Goal: Task Accomplishment & Management: Complete application form

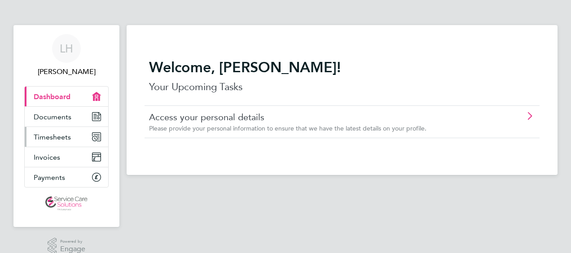
click at [67, 138] on span "Timesheets" at bounding box center [52, 137] width 37 height 9
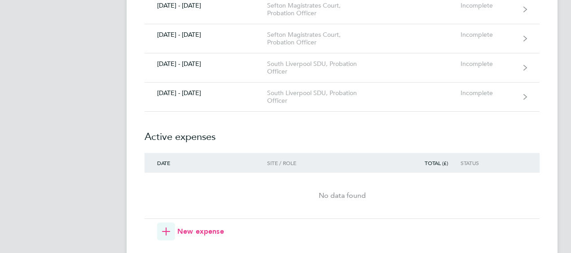
scroll to position [701, 0]
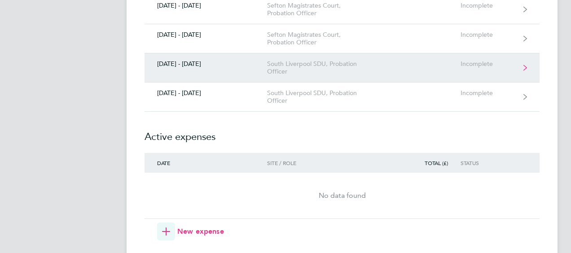
click at [488, 61] on div "Incomplete" at bounding box center [488, 64] width 55 height 8
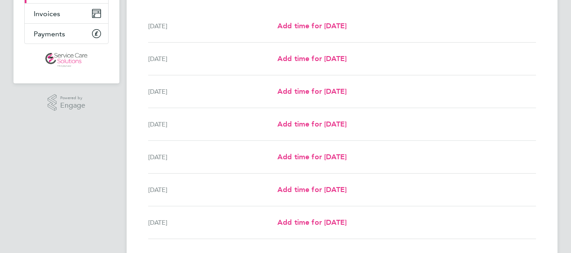
scroll to position [162, 0]
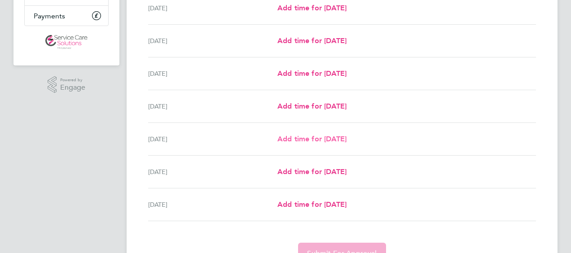
click at [347, 140] on span "Add time for [DATE]" at bounding box center [312, 139] width 69 height 9
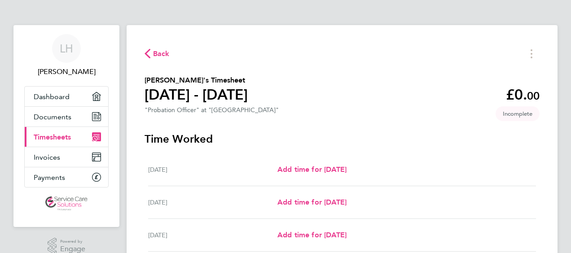
select select "30"
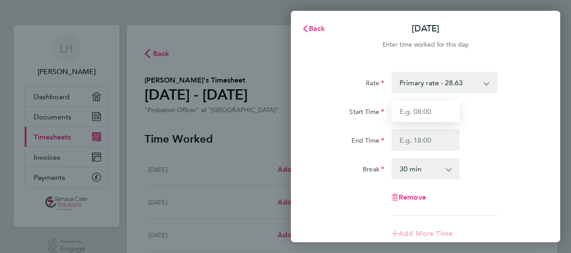
click at [425, 108] on input "Start Time" at bounding box center [426, 112] width 68 height 22
type input "09:00"
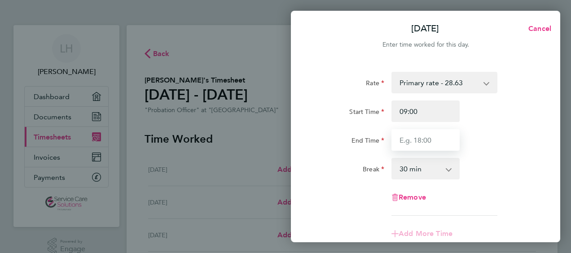
click at [415, 140] on input "End Time" at bounding box center [426, 140] width 68 height 22
type input "12:00"
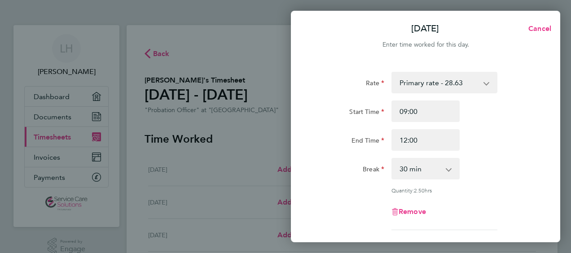
click at [426, 232] on app-timesheet-line-form-group "Rate Primary rate - 28.63 Start Time 09:00 End Time 12:00 Break 0 min 15 min 30…" at bounding box center [425, 165] width 219 height 187
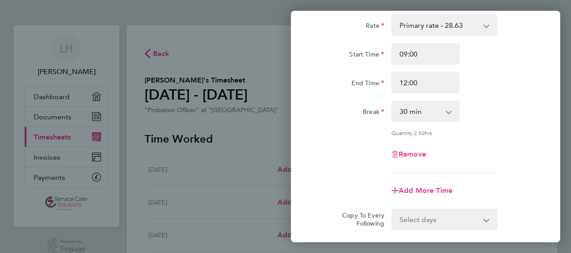
scroll to position [72, 0]
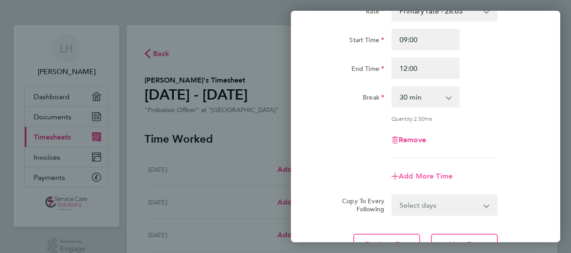
click at [420, 180] on span "Add More Time" at bounding box center [426, 176] width 54 height 9
select select "null"
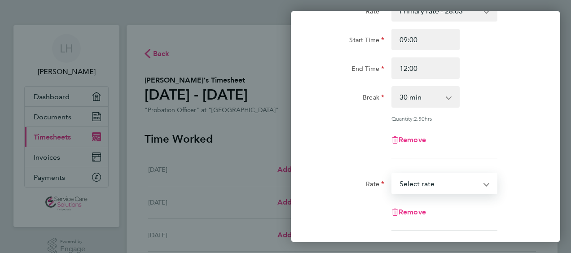
click at [406, 187] on select "Primary rate - 28.63 Select rate" at bounding box center [439, 184] width 93 height 20
select select "30"
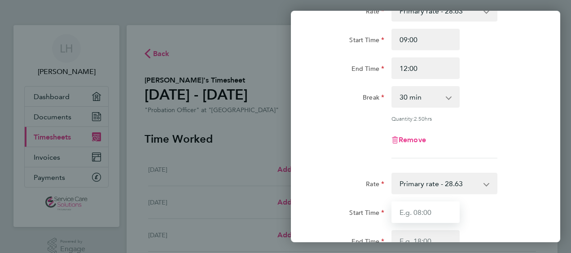
click at [404, 213] on input "Start Time" at bounding box center [426, 213] width 68 height 22
type input "17:00"
click at [512, 199] on div "Rate Primary rate - 28.63 Start Time 17:00 End Time Break 0 min 15 min 30 min 4…" at bounding box center [425, 245] width 219 height 144
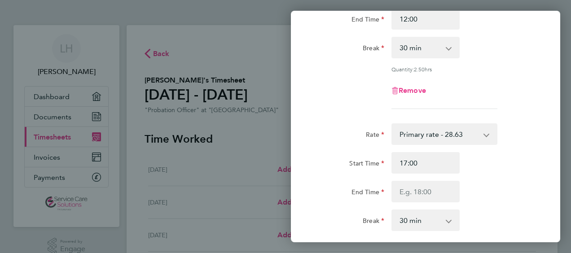
scroll to position [126, 0]
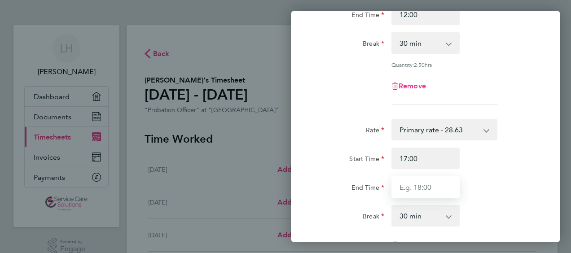
click at [407, 188] on input "End Time" at bounding box center [426, 188] width 68 height 22
type input "19:00"
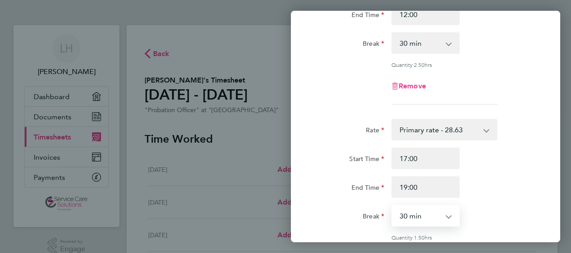
click at [441, 218] on select "0 min 15 min 30 min 45 min 60 min 75 min 90 min" at bounding box center [421, 216] width 56 height 20
select select "0"
click at [393, 206] on select "0 min 15 min 30 min 45 min 60 min 75 min 90 min" at bounding box center [421, 216] width 56 height 20
click at [529, 108] on app-timesheet-line-form-group "Rate Primary rate - 28.63 Start Time 09:00 End Time 12:00 Break 0 min 15 min 30…" at bounding box center [425, 29] width 219 height 166
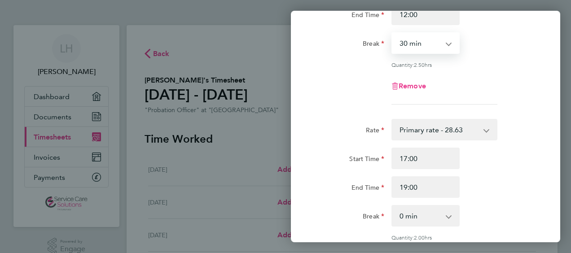
click at [437, 41] on select "0 min 15 min 30 min 45 min 60 min 75 min 90 min" at bounding box center [421, 43] width 56 height 20
select select "0"
click at [393, 33] on select "0 min 15 min 30 min 45 min 60 min 75 min 90 min" at bounding box center [421, 43] width 56 height 20
click at [544, 93] on div "Rate Primary rate - 28.63 Start Time 09:00 End Time 12:00 Break 0 min 15 min 30…" at bounding box center [426, 160] width 270 height 450
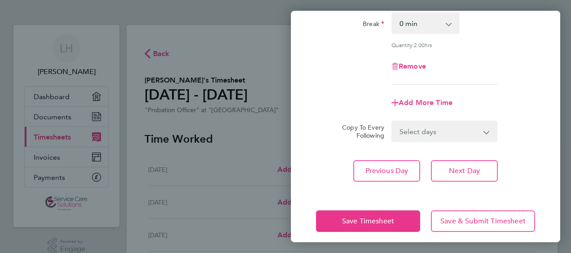
scroll to position [324, 0]
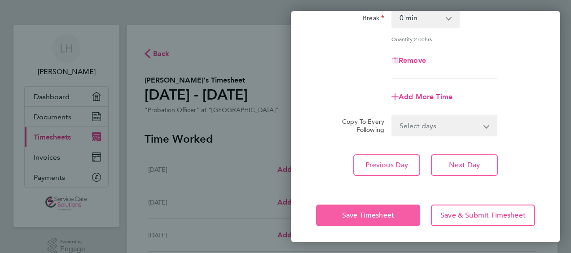
click at [359, 219] on button "Save Timesheet" at bounding box center [368, 216] width 104 height 22
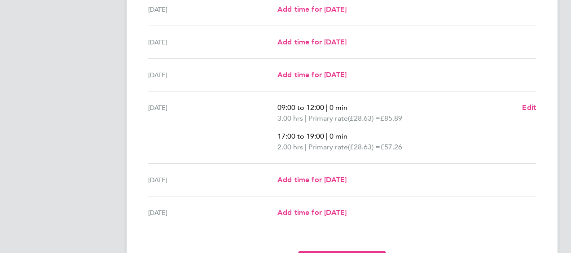
scroll to position [305, 0]
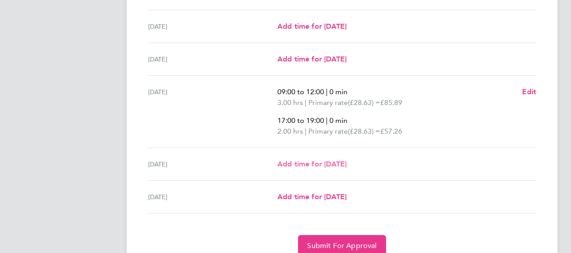
click at [332, 168] on link "Add time for [DATE]" at bounding box center [312, 164] width 69 height 11
select select "30"
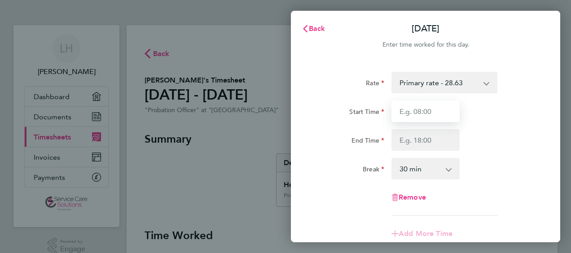
click at [406, 110] on input "Start Time" at bounding box center [426, 112] width 68 height 22
click at [408, 109] on input "Start Time" at bounding box center [426, 112] width 68 height 22
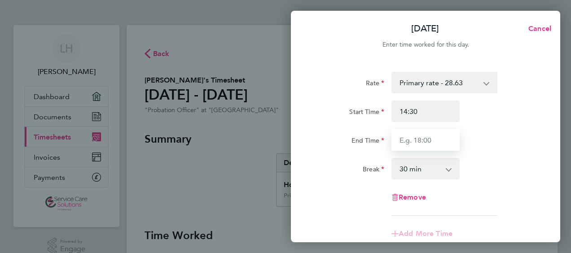
click at [401, 140] on input "End Time" at bounding box center [426, 140] width 68 height 22
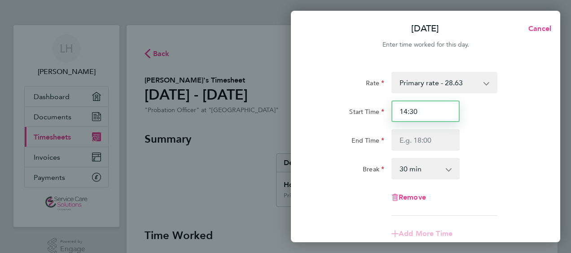
click at [407, 111] on input "14:30" at bounding box center [426, 112] width 68 height 22
type input "13:30"
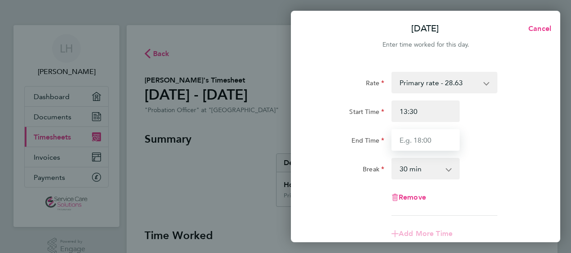
click at [401, 138] on input "End Time" at bounding box center [426, 140] width 68 height 22
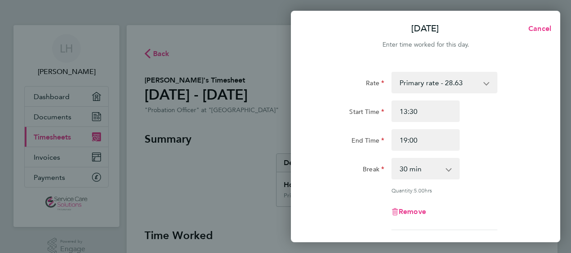
click at [507, 139] on div "End Time 19:00" at bounding box center [426, 140] width 226 height 22
click at [438, 171] on select "0 min 15 min 30 min 45 min 60 min 75 min 90 min" at bounding box center [421, 169] width 56 height 20
click at [504, 135] on div "End Time 19:00" at bounding box center [426, 140] width 226 height 22
click at [407, 137] on input "19:00" at bounding box center [426, 140] width 68 height 22
type input "19:00"
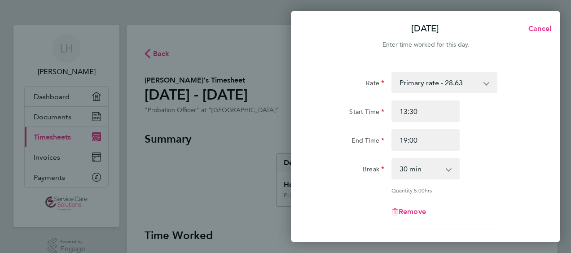
click at [499, 196] on div "Rate Primary rate - 28.63 Start Time 13:30 End Time 19:00 Break 0 min 15 min 30…" at bounding box center [425, 151] width 219 height 159
click at [499, 197] on div "Rate Primary rate - 28.63 Start Time 13:30 End Time 19:00 Break 0 min 15 min 30…" at bounding box center [425, 151] width 219 height 159
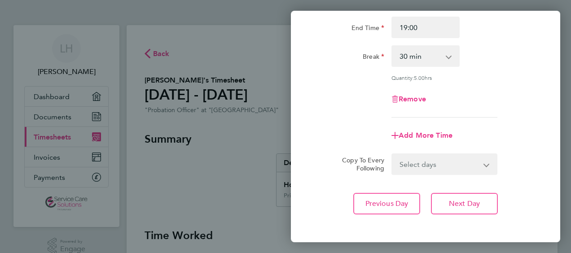
scroll to position [126, 0]
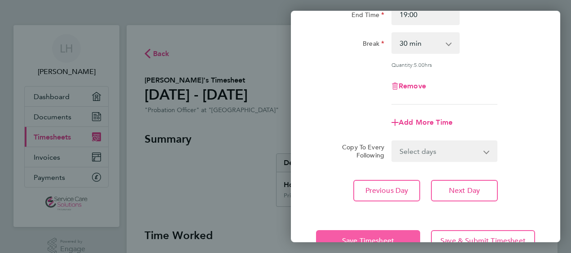
click at [376, 237] on span "Save Timesheet" at bounding box center [368, 241] width 52 height 9
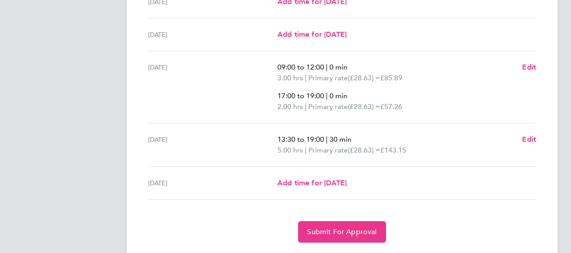
scroll to position [341, 0]
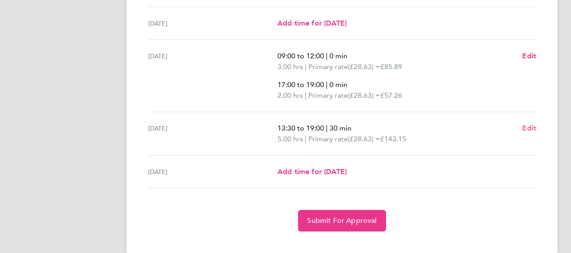
click at [533, 128] on span "Edit" at bounding box center [529, 128] width 14 height 9
select select "30"
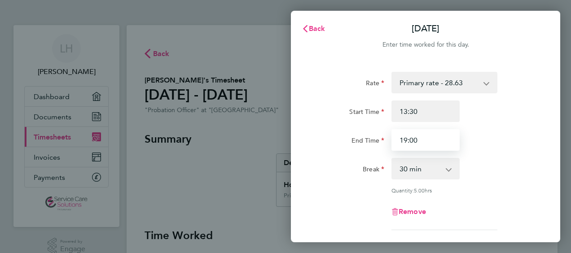
click at [418, 141] on input "19:00" at bounding box center [426, 140] width 68 height 22
type input "1"
type input "20:00"
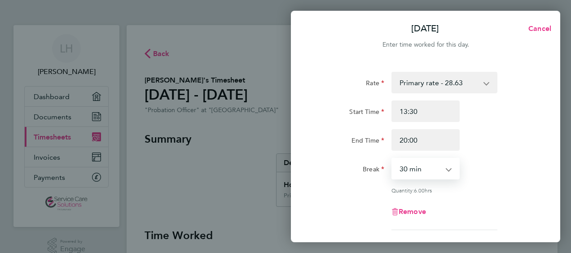
click at [436, 174] on select "0 min 15 min 30 min 45 min 60 min 75 min 90 min" at bounding box center [421, 169] width 56 height 20
click at [545, 162] on div "Rate Primary rate - 28.63 Start Time 13:30 End Time 20:00 Break 0 min 15 min 30…" at bounding box center [426, 199] width 270 height 277
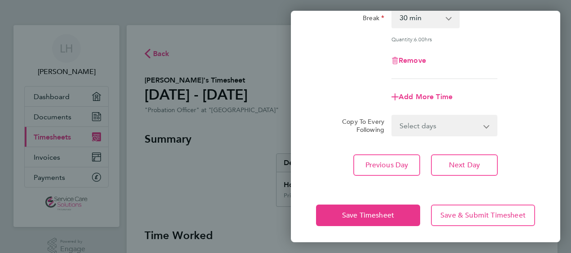
scroll to position [152, 0]
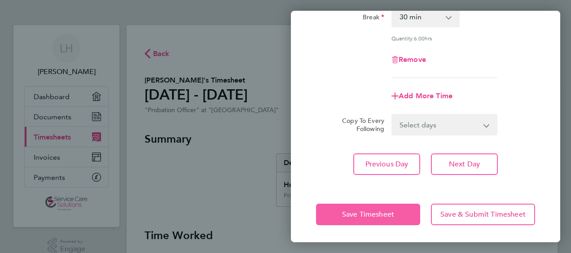
click at [381, 219] on button "Save Timesheet" at bounding box center [368, 215] width 104 height 22
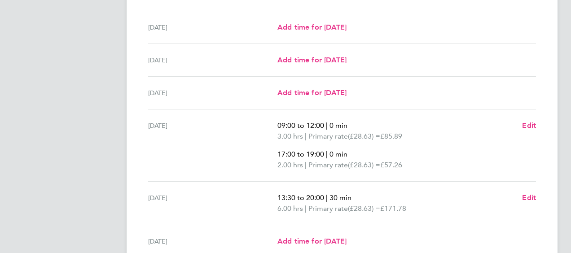
scroll to position [305, 0]
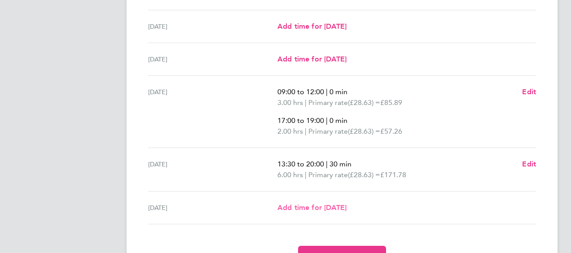
click at [330, 203] on link "Add time for [DATE]" at bounding box center [312, 208] width 69 height 11
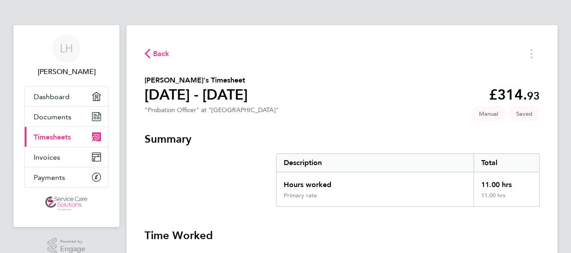
select select "30"
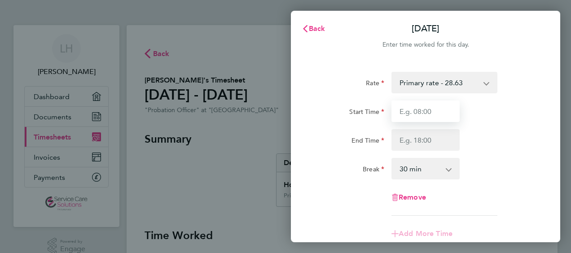
click at [396, 111] on input "Start Time" at bounding box center [426, 112] width 68 height 22
type input "08:30"
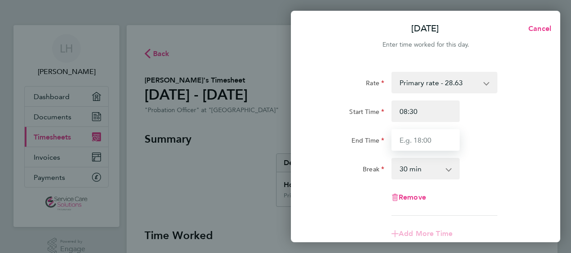
click at [402, 141] on input "End Time" at bounding box center [426, 140] width 68 height 22
type input "13:00"
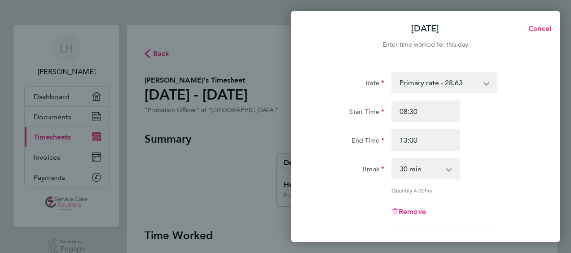
click at [536, 161] on div "Break 0 min 15 min 30 min 45 min 60 min 75 min 90 min" at bounding box center [426, 169] width 226 height 22
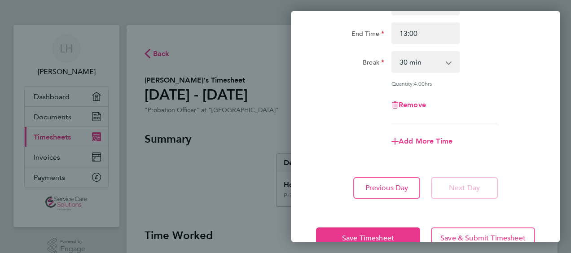
scroll to position [126, 0]
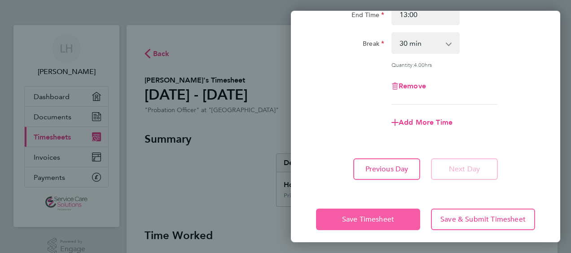
click at [360, 217] on span "Save Timesheet" at bounding box center [368, 219] width 52 height 9
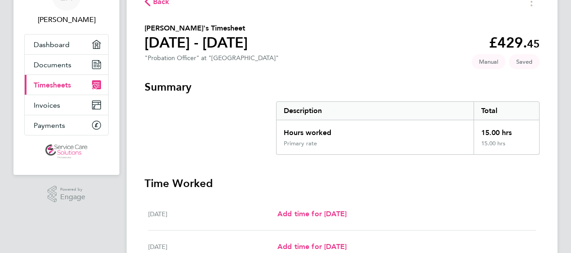
scroll to position [36, 0]
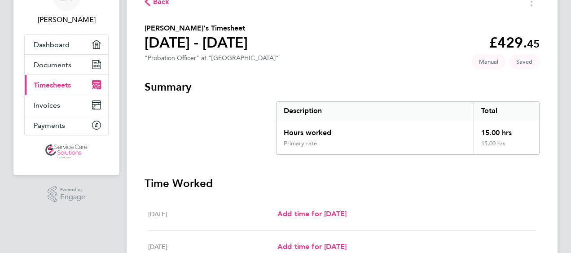
scroll to position [54, 0]
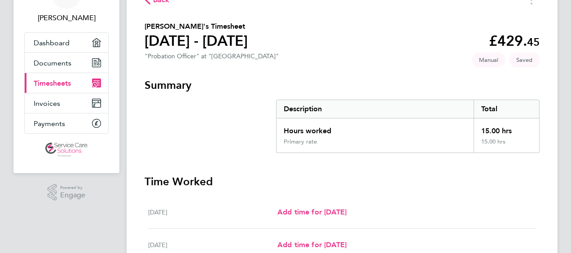
click at [429, 209] on div "Add time for [DATE] Add time for [DATE]" at bounding box center [407, 212] width 259 height 11
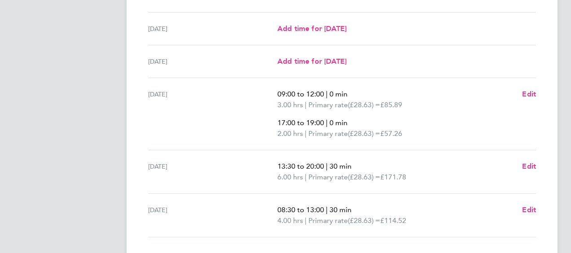
scroll to position [305, 0]
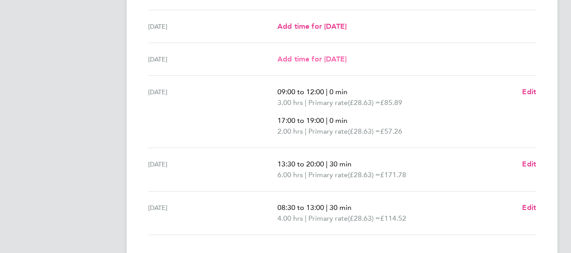
click at [346, 60] on span "Add time for [DATE]" at bounding box center [312, 59] width 69 height 9
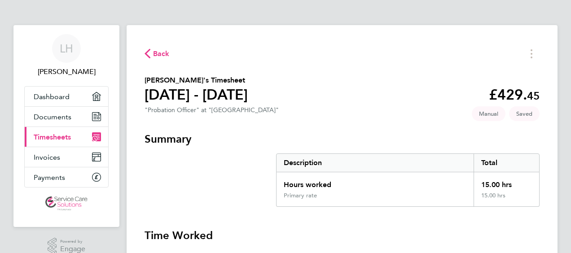
select select "30"
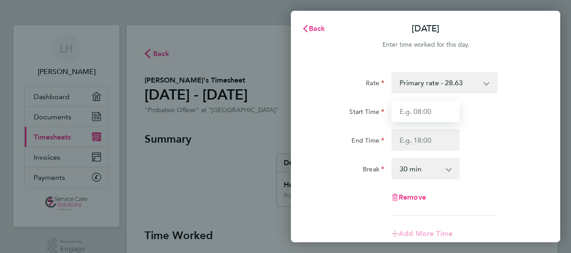
click at [400, 114] on input "Start Time" at bounding box center [426, 112] width 68 height 22
click at [396, 113] on input "Start Time" at bounding box center [426, 112] width 68 height 22
type input "14:00"
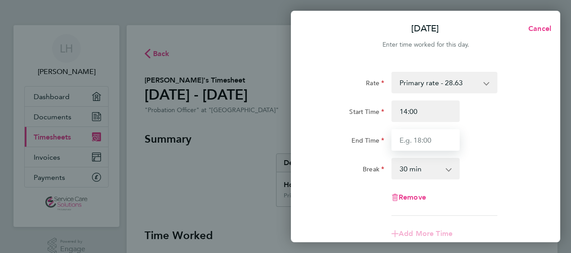
click at [399, 137] on input "End Time" at bounding box center [426, 140] width 68 height 22
type input "18:30"
click at [424, 173] on select "0 min 15 min 30 min 45 min 60 min 75 min 90 min" at bounding box center [421, 169] width 56 height 20
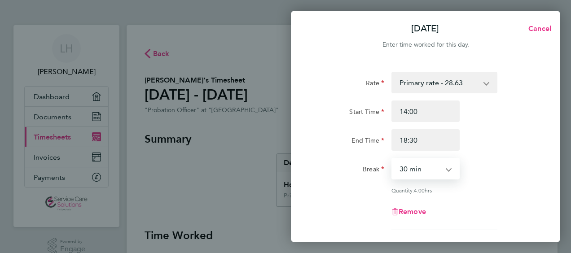
select select "0"
click at [393, 159] on select "0 min 15 min 30 min 45 min 60 min 75 min 90 min" at bounding box center [421, 169] width 56 height 20
click at [483, 162] on div "Break 0 min 15 min 30 min 45 min 60 min 75 min 90 min" at bounding box center [426, 169] width 226 height 22
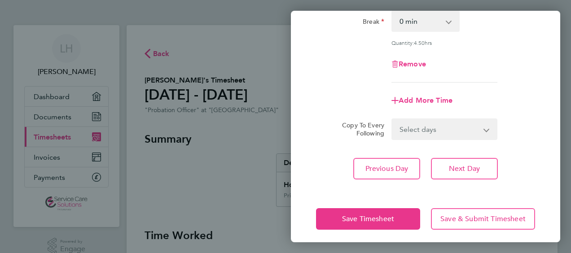
scroll to position [152, 0]
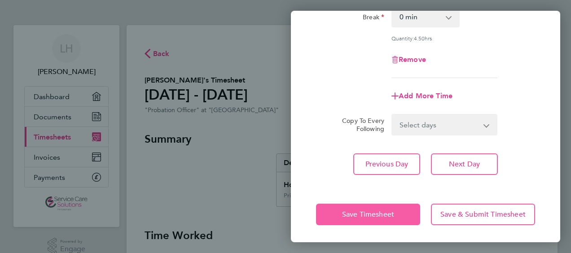
click at [369, 217] on span "Save Timesheet" at bounding box center [368, 214] width 52 height 9
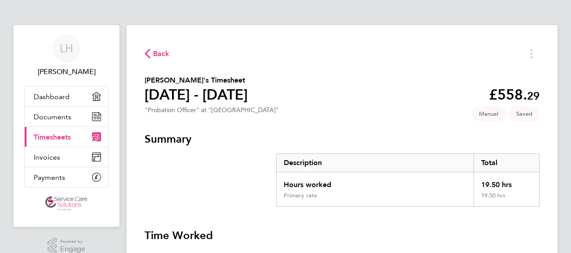
click at [398, 230] on h3 "Time Worked" at bounding box center [342, 236] width 395 height 14
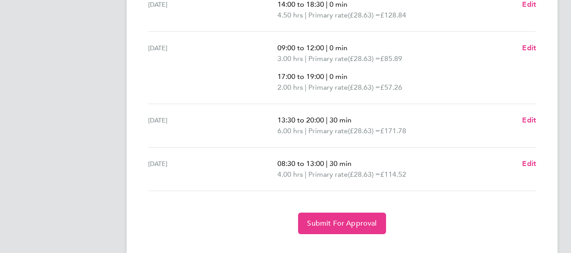
scroll to position [376, 0]
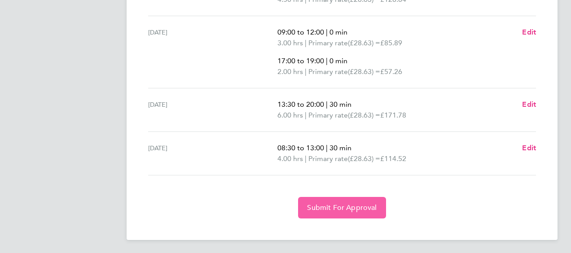
click at [334, 212] on button "Submit For Approval" at bounding box center [342, 208] width 88 height 22
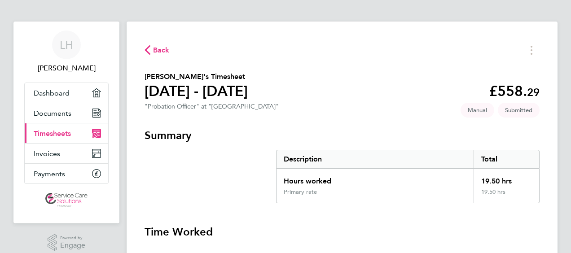
scroll to position [0, 0]
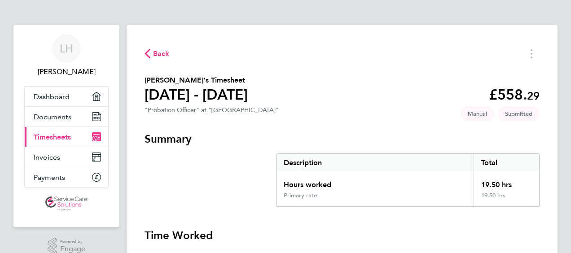
click at [162, 54] on span "Back" at bounding box center [161, 54] width 17 height 11
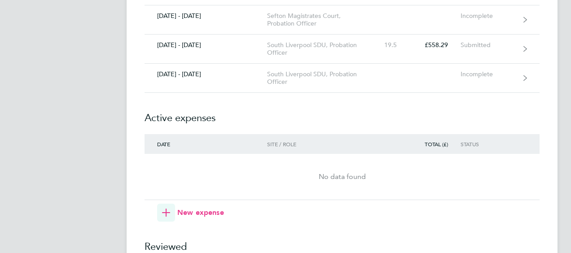
scroll to position [719, 0]
